Goal: Task Accomplishment & Management: Use online tool/utility

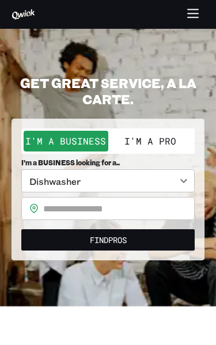
click at [170, 204] on input "text" at bounding box center [118, 208] width 151 height 23
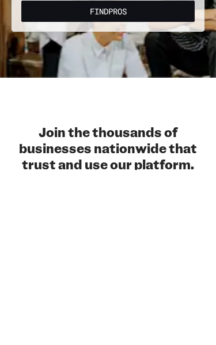
scroll to position [60, 0]
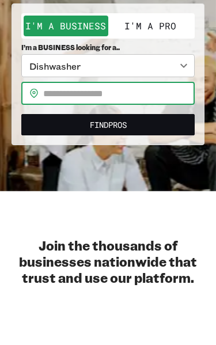
click at [164, 71] on button "I'm a Pro" at bounding box center [150, 81] width 85 height 21
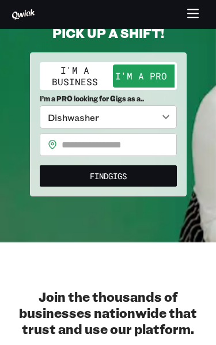
scroll to position [50, 0]
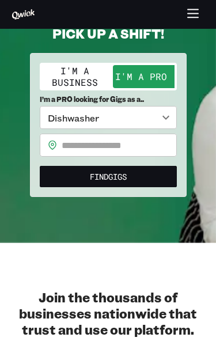
click at [161, 113] on body "**********" at bounding box center [108, 122] width 216 height 345
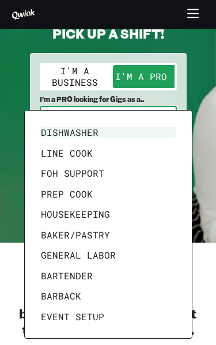
click at [146, 252] on li "General Labor" at bounding box center [108, 255] width 144 height 21
type input "**********"
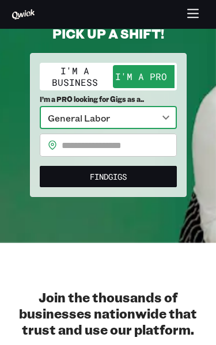
click at [158, 147] on input "text" at bounding box center [119, 145] width 115 height 23
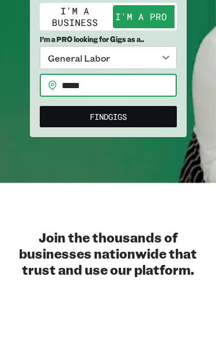
type input "*****"
click at [162, 166] on button "Find Gigs" at bounding box center [108, 176] width 137 height 21
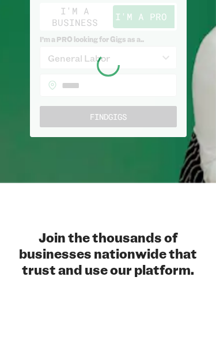
scroll to position [109, 0]
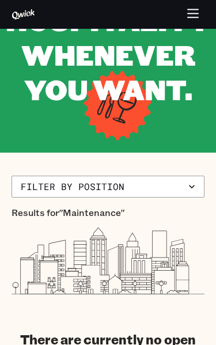
scroll to position [128, 0]
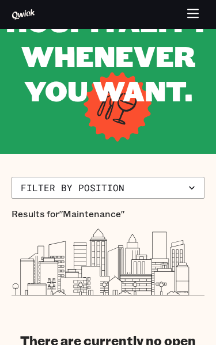
click at [158, 184] on button "Filter by position" at bounding box center [108, 188] width 193 height 22
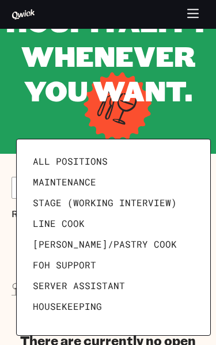
click at [166, 164] on link "All Positions" at bounding box center [113, 161] width 170 height 21
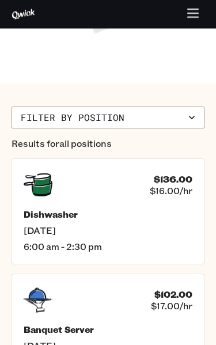
scroll to position [417, 0]
click at [158, 225] on span "Thu, Sep 18" at bounding box center [108, 231] width 169 height 12
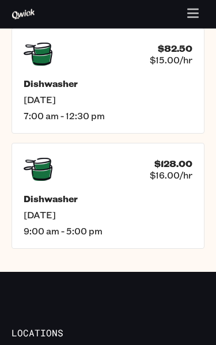
scroll to position [815, 0]
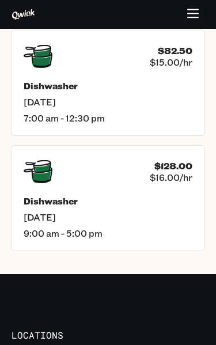
click at [166, 204] on h5 "Dishwasher" at bounding box center [108, 201] width 169 height 12
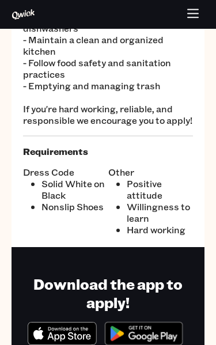
click at [166, 222] on li "Willingness to learn" at bounding box center [160, 212] width 67 height 23
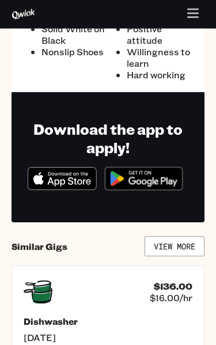
scroll to position [372, 0]
click at [184, 248] on link "View More" at bounding box center [175, 246] width 60 height 20
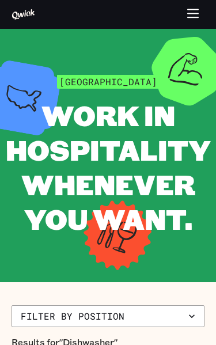
click at [182, 17] on button "button" at bounding box center [193, 14] width 22 height 22
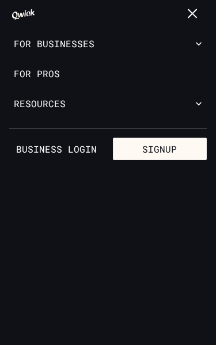
click at [189, 73] on link "For Pros" at bounding box center [108, 74] width 216 height 30
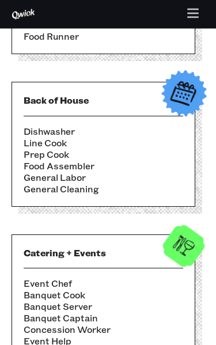
scroll to position [500, 0]
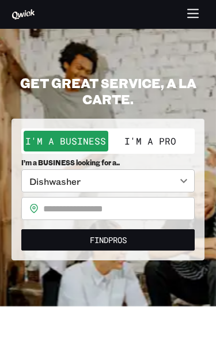
click at [165, 136] on button "I'm a Pro" at bounding box center [150, 141] width 85 height 21
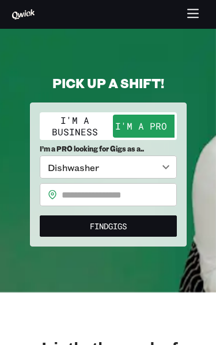
click at [164, 195] on input "text" at bounding box center [119, 194] width 115 height 23
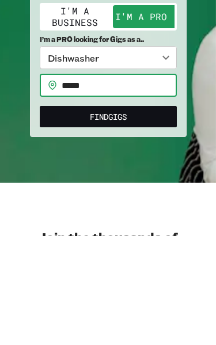
type input "*****"
click at [156, 215] on button "Find Gigs" at bounding box center [108, 225] width 137 height 21
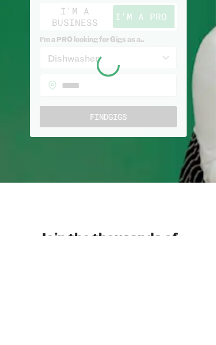
scroll to position [109, 0]
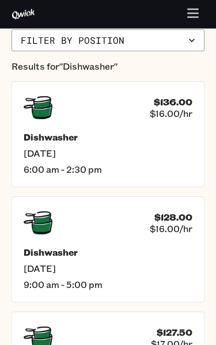
scroll to position [280, 0]
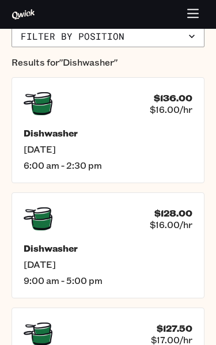
click at [156, 231] on div "$128.00 $16.00/hr" at bounding box center [108, 218] width 169 height 29
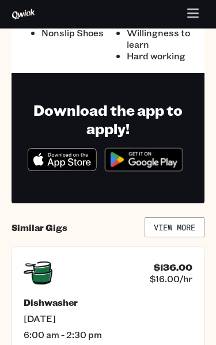
scroll to position [392, 0]
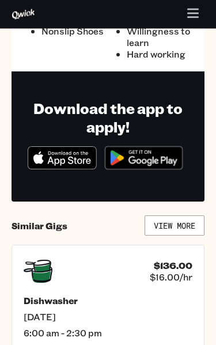
click at [169, 165] on img at bounding box center [143, 158] width 89 height 35
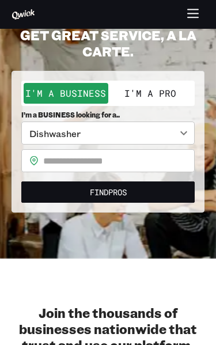
scroll to position [47, 0]
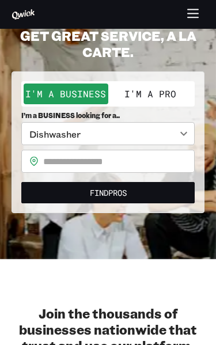
click at [178, 133] on body "**********" at bounding box center [108, 125] width 216 height 345
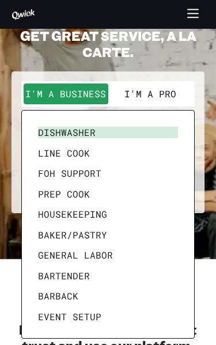
click at [137, 249] on li "General Labor" at bounding box center [107, 255] width 149 height 21
type input "**********"
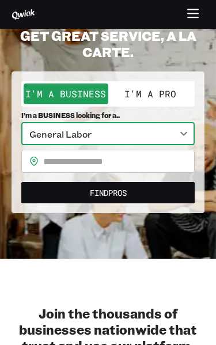
click at [163, 188] on button "Find Pros" at bounding box center [107, 192] width 173 height 21
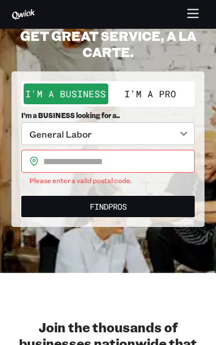
click at [176, 158] on input "text" at bounding box center [118, 161] width 151 height 23
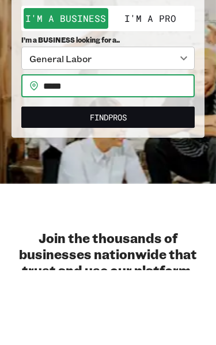
type input "*****"
click at [171, 182] on button "Find Pros" at bounding box center [107, 192] width 173 height 21
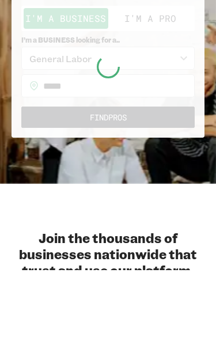
scroll to position [123, 0]
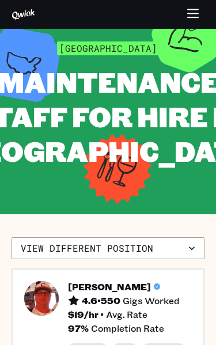
scroll to position [33, 0]
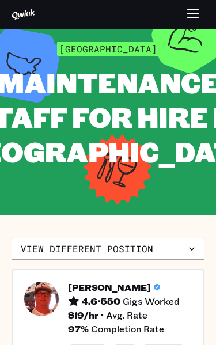
click at [176, 260] on button "View different position" at bounding box center [108, 249] width 193 height 22
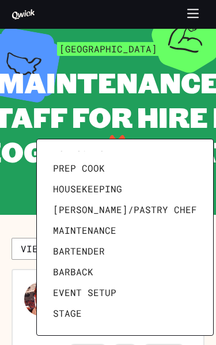
scroll to position [55, 0]
click at [5, 250] on div at bounding box center [108, 172] width 216 height 345
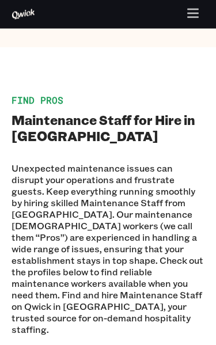
scroll to position [1392, 0]
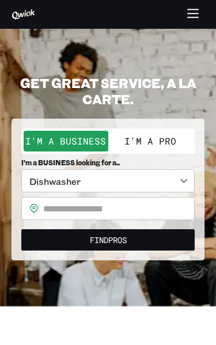
click at [177, 142] on button "I'm a Pro" at bounding box center [150, 141] width 85 height 21
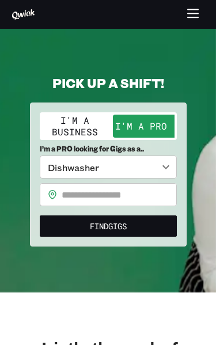
click at [159, 199] on input "text" at bounding box center [119, 194] width 115 height 23
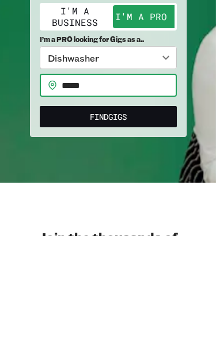
type input "*****"
click at [58, 58] on body "**********" at bounding box center [108, 172] width 216 height 345
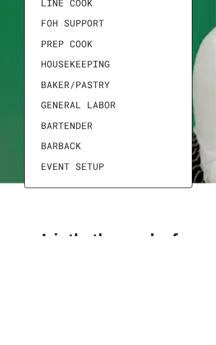
scroll to position [109, 0]
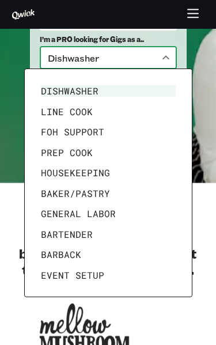
click at [176, 314] on div at bounding box center [108, 172] width 216 height 345
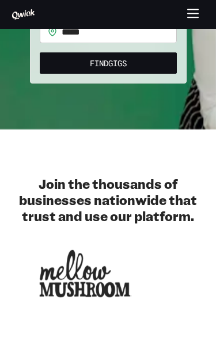
scroll to position [162, 0]
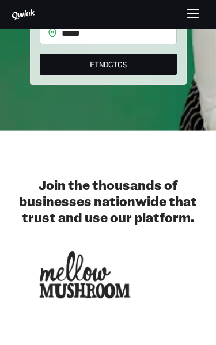
click at [52, 70] on button "Find Gigs" at bounding box center [108, 64] width 137 height 21
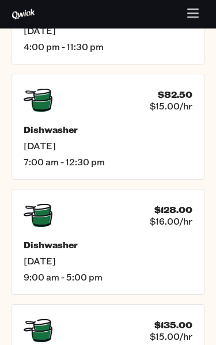
scroll to position [673, 0]
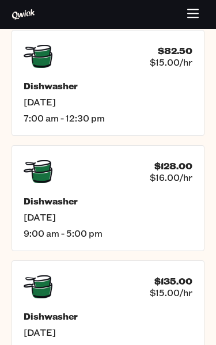
click at [45, 170] on icon at bounding box center [38, 171] width 29 height 23
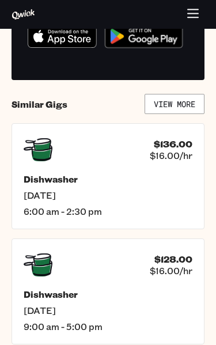
scroll to position [528, 0]
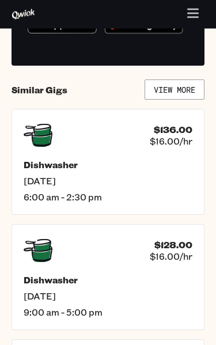
click at [44, 124] on icon at bounding box center [38, 135] width 29 height 23
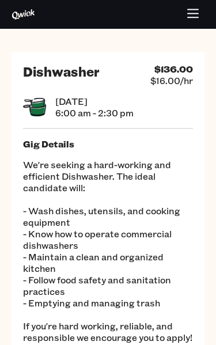
click at [40, 115] on icon at bounding box center [34, 107] width 23 height 18
click at [40, 114] on icon at bounding box center [34, 107] width 23 height 18
click at [46, 168] on p "We're seeking a hard-working and efficient Dishwasher. The ideal candidate will…" at bounding box center [108, 251] width 170 height 184
click at [46, 167] on p "We're seeking a hard-working and efficient Dishwasher. The ideal candidate will…" at bounding box center [108, 251] width 170 height 184
click at [39, 177] on p "We're seeking a hard-working and efficient Dishwasher. The ideal candidate will…" at bounding box center [108, 251] width 170 height 184
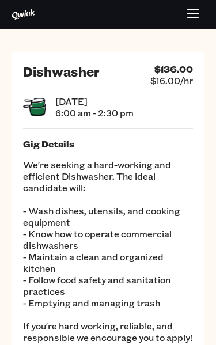
click at [39, 177] on p "We're seeking a hard-working and efficient Dishwasher. The ideal candidate will…" at bounding box center [108, 251] width 170 height 184
click at [42, 181] on p "We're seeking a hard-working and efficient Dishwasher. The ideal candidate will…" at bounding box center [108, 251] width 170 height 184
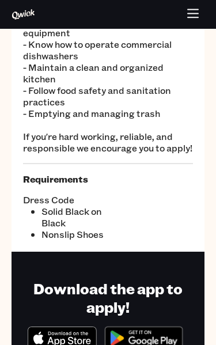
scroll to position [191, 0]
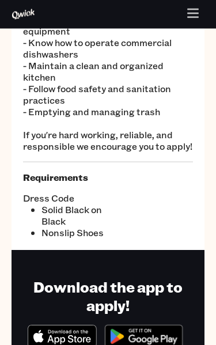
click at [185, 221] on div "Dress Code Solid Black on Black Nonslip Shoes" at bounding box center [108, 211] width 170 height 55
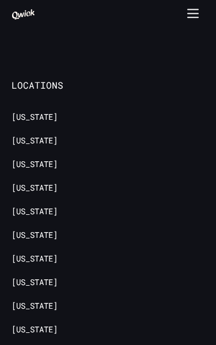
scroll to position [1063, 0]
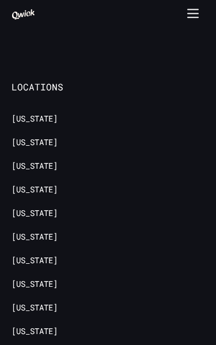
click at [25, 88] on span "Locations" at bounding box center [82, 87] width 141 height 12
click at [25, 83] on span "Locations" at bounding box center [82, 87] width 141 height 12
click at [27, 87] on span "Locations" at bounding box center [82, 87] width 141 height 12
